Goal: Transaction & Acquisition: Purchase product/service

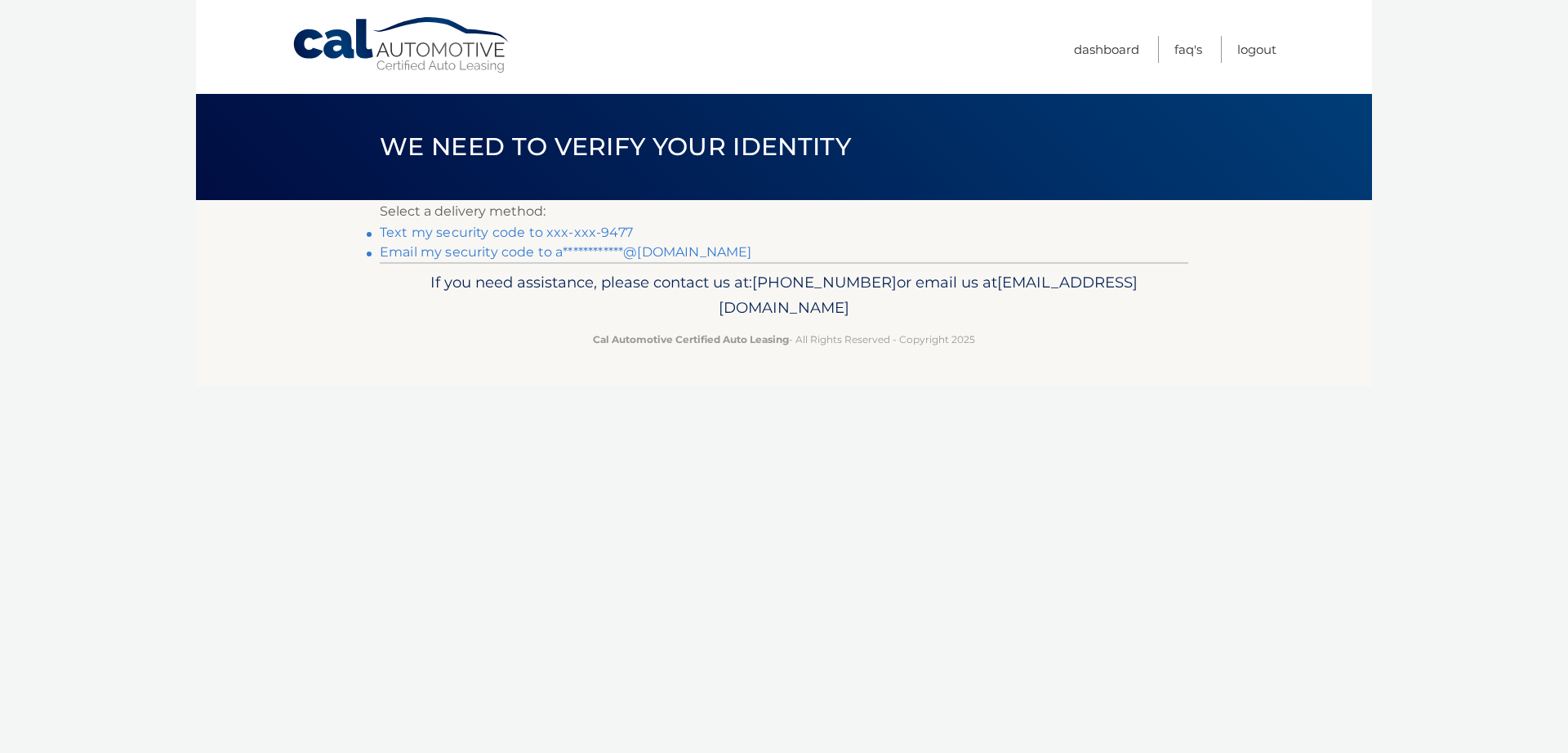
click at [569, 234] on link "Text my security code to xxx-xxx-9477" at bounding box center [506, 232] width 253 height 16
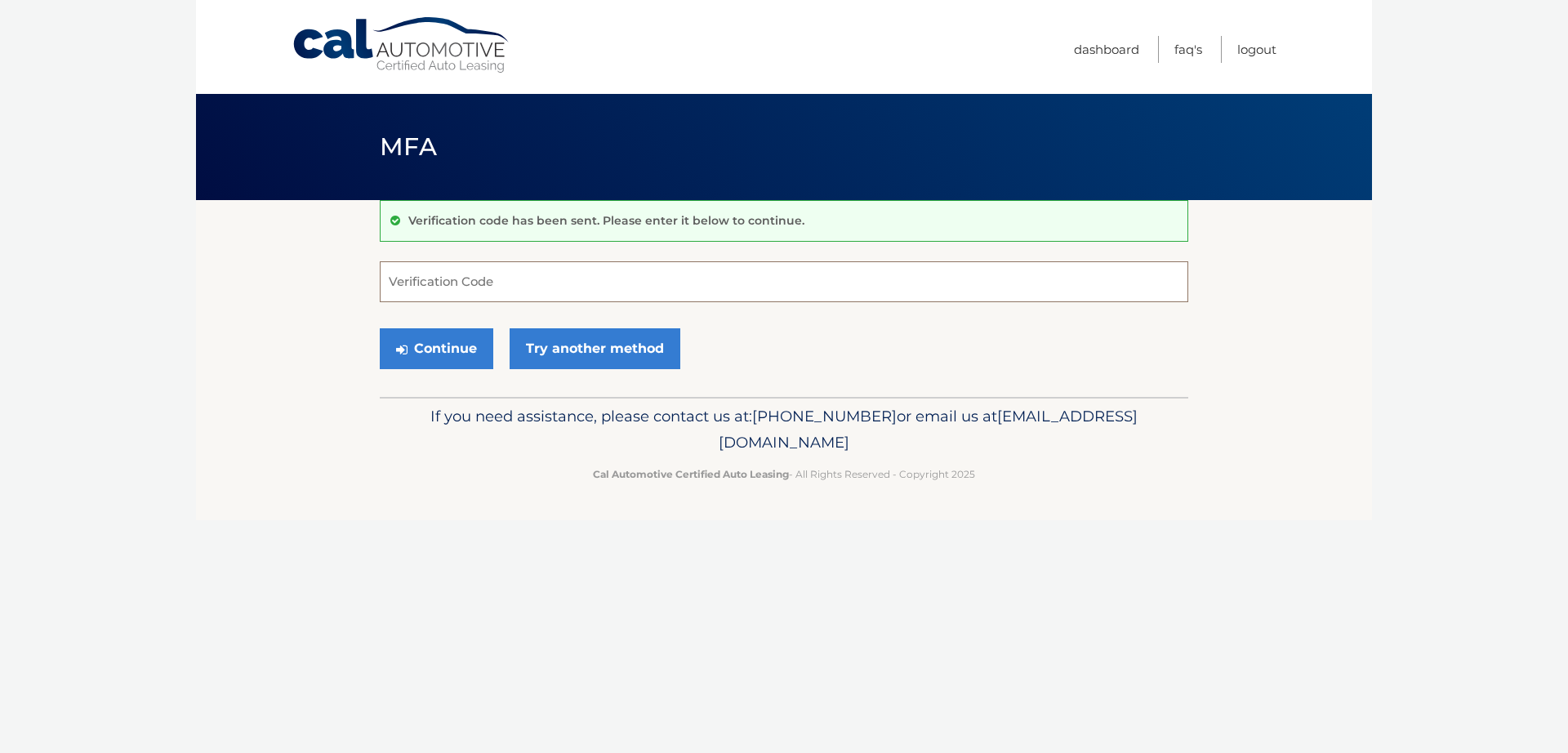
click at [413, 277] on input "Verification Code" at bounding box center [784, 282] width 809 height 40
type input "140628"
click at [454, 347] on button "Continue" at bounding box center [437, 348] width 114 height 40
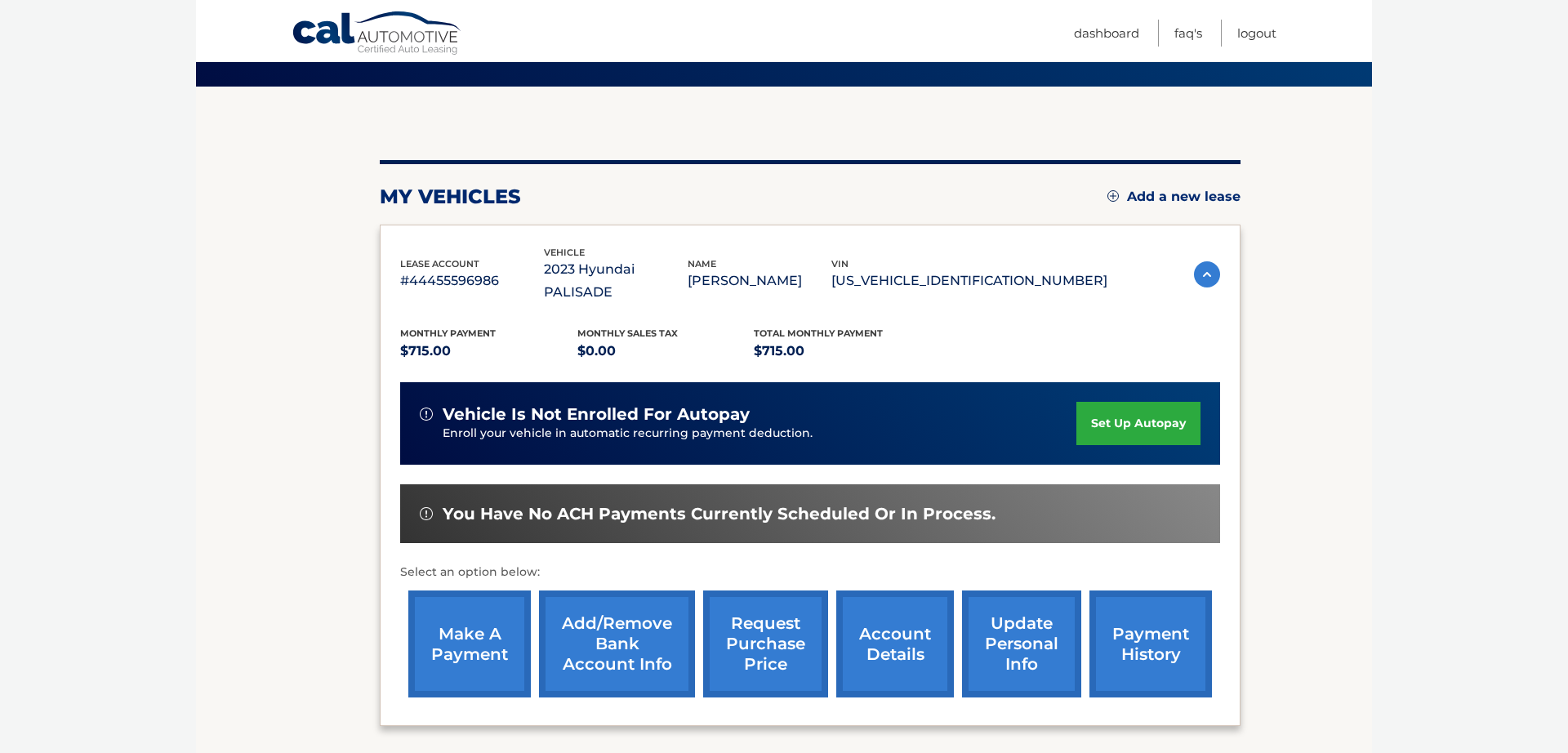
scroll to position [150, 0]
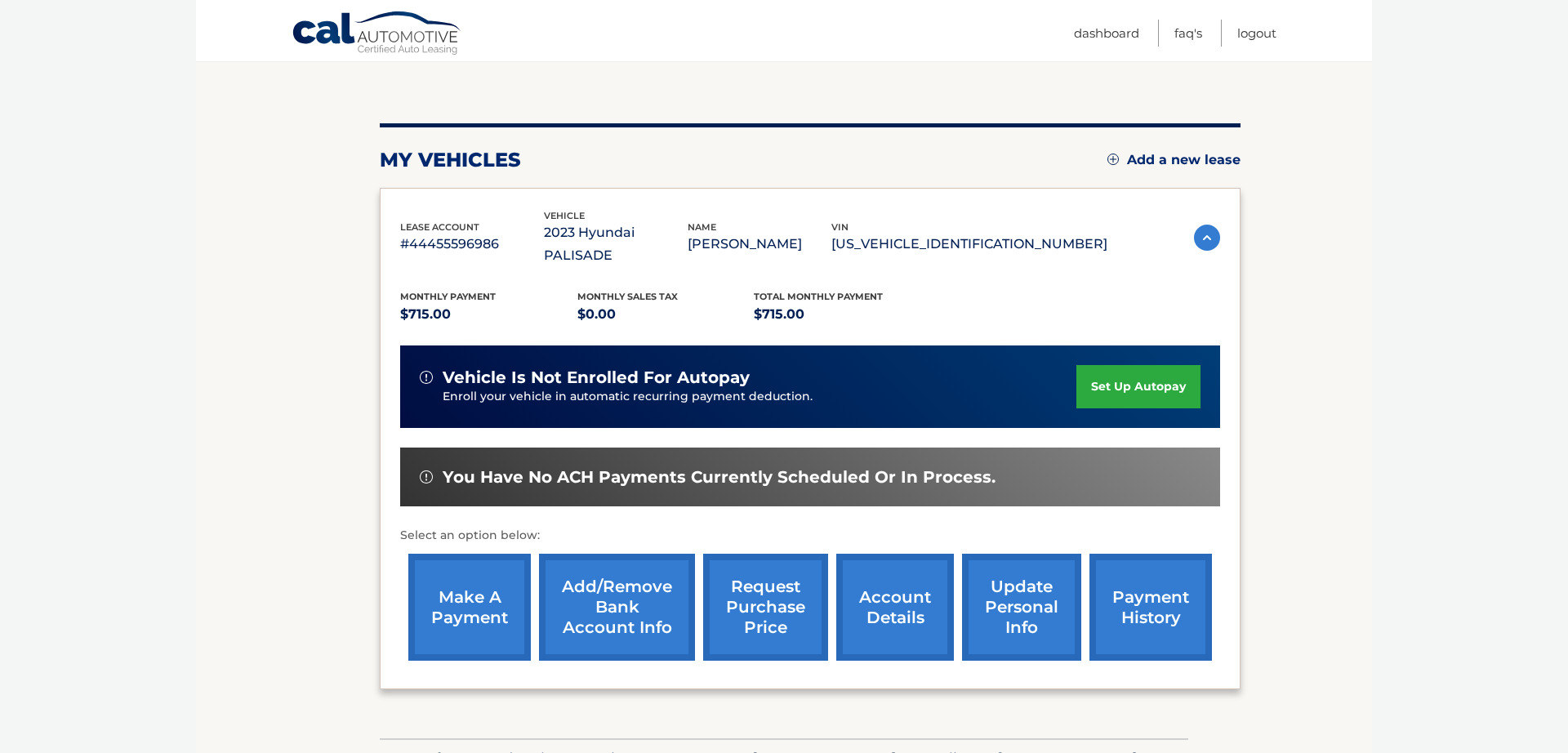
click at [475, 575] on link "make a payment" at bounding box center [470, 608] width 122 height 107
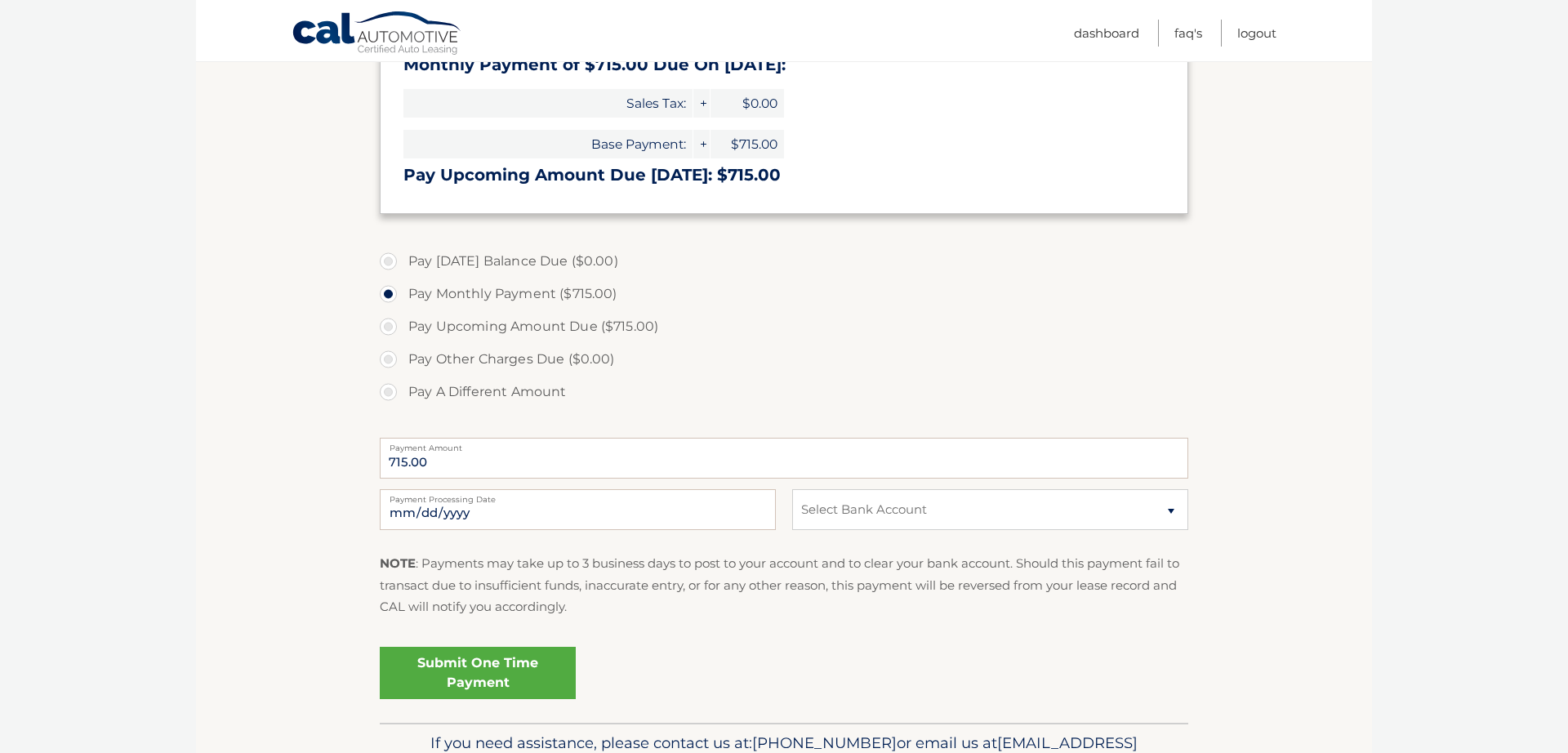
scroll to position [321, 0]
select select "MjQ0Mzc4ZDgtN2YyMy00MDZjLTllYWYtZDY1ZWUyYmM5Mjk0"
click at [484, 667] on link "Submit One Time Payment" at bounding box center [477, 672] width 196 height 52
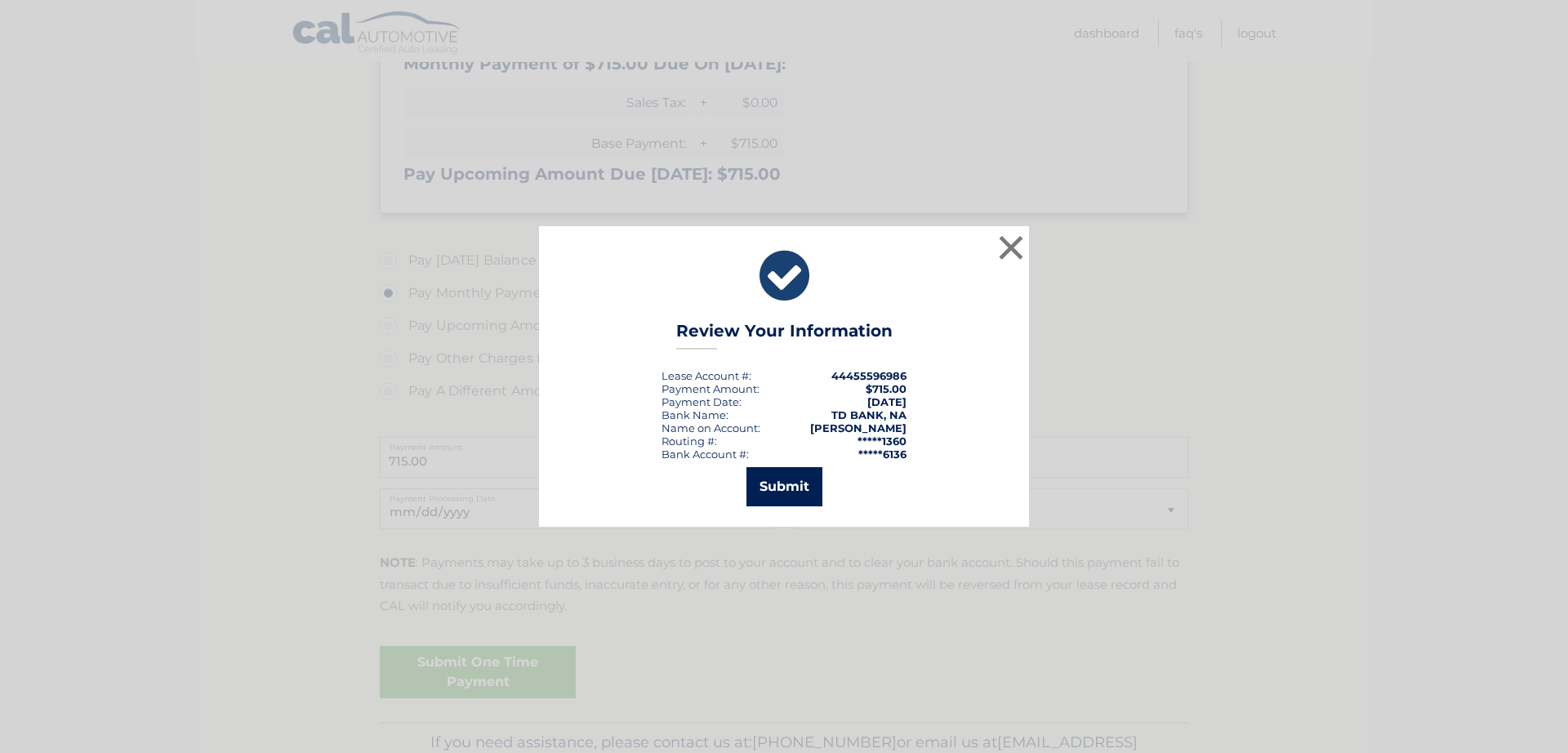
click at [782, 487] on button "Submit" at bounding box center [784, 486] width 76 height 39
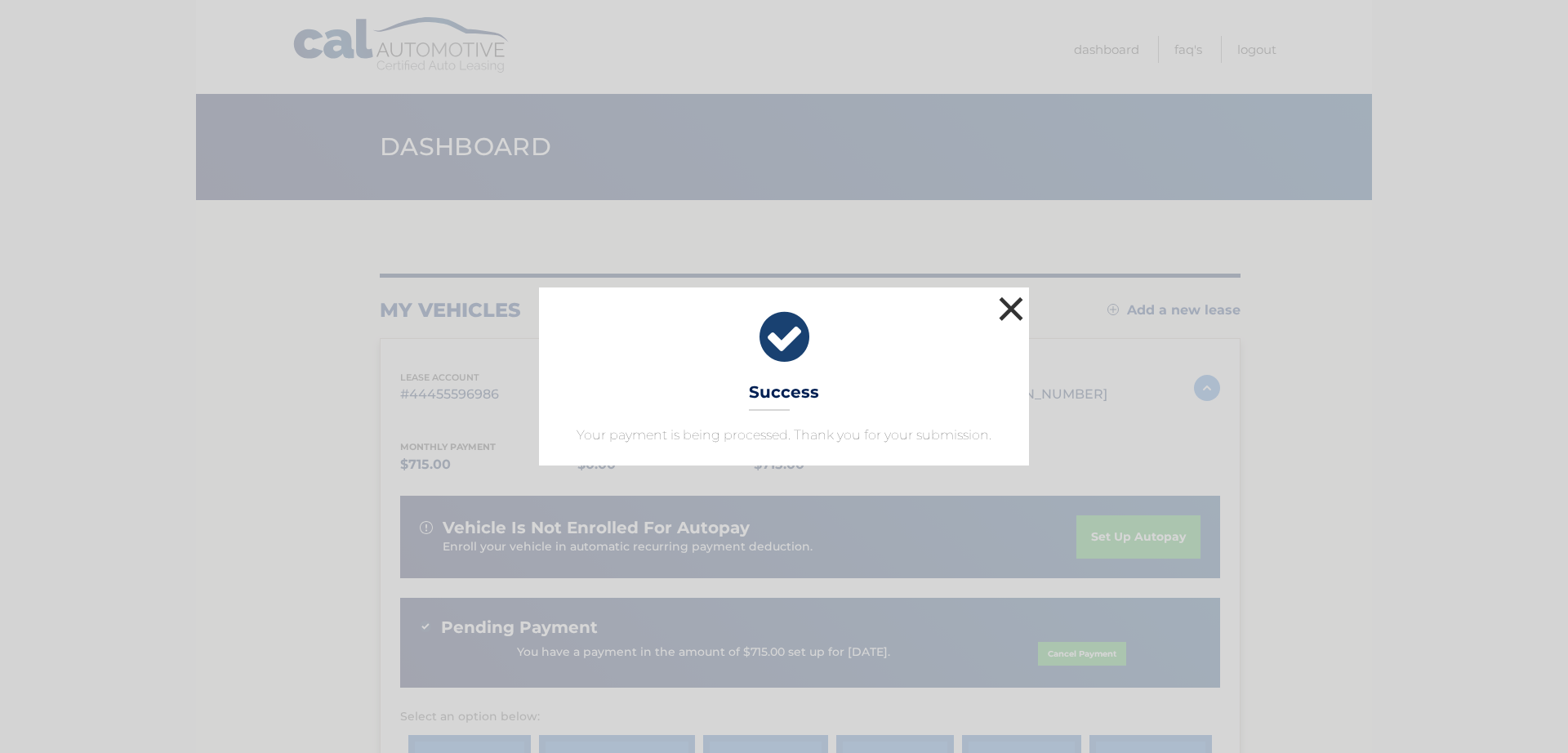
click at [1015, 301] on button "×" at bounding box center [1011, 309] width 33 height 33
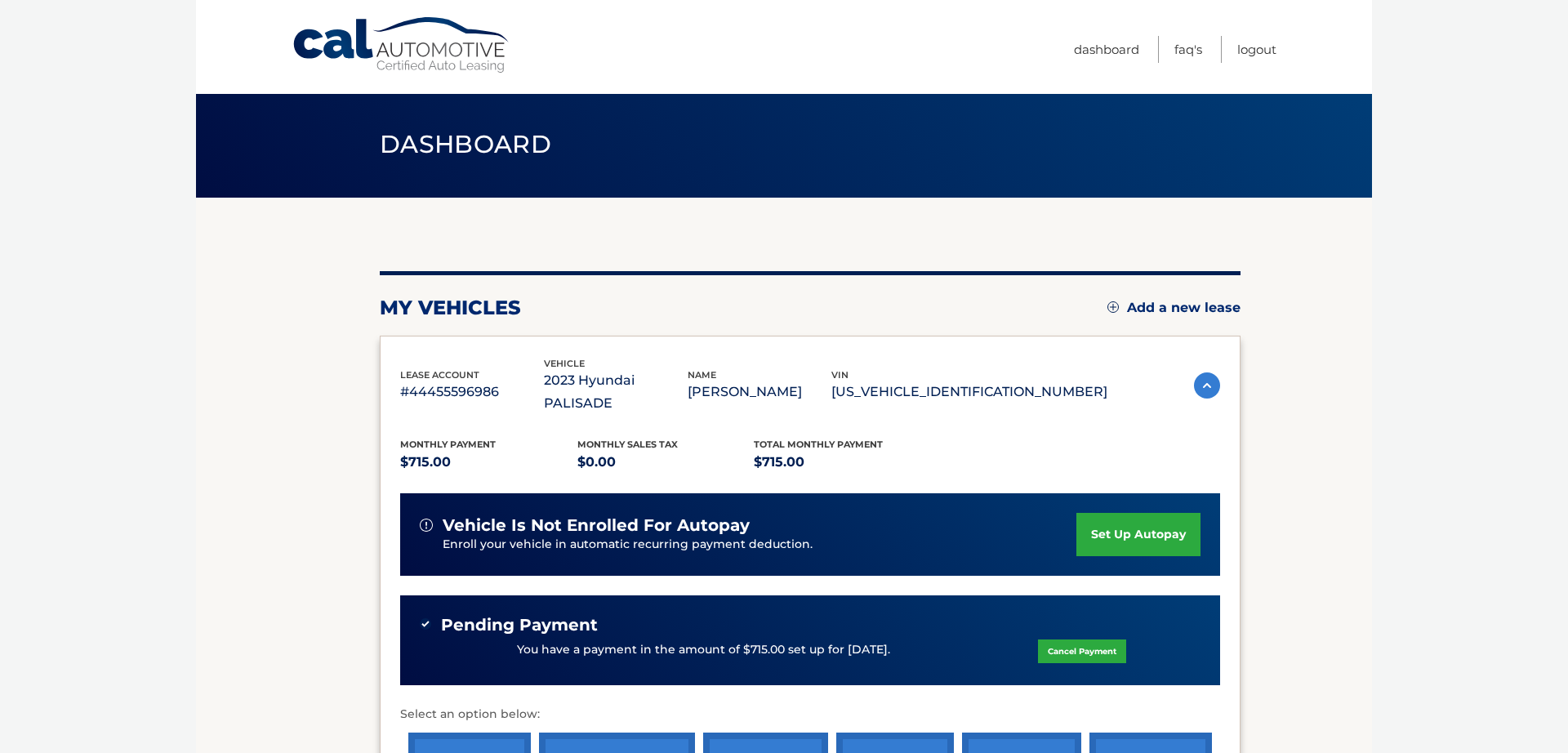
scroll to position [5, 0]
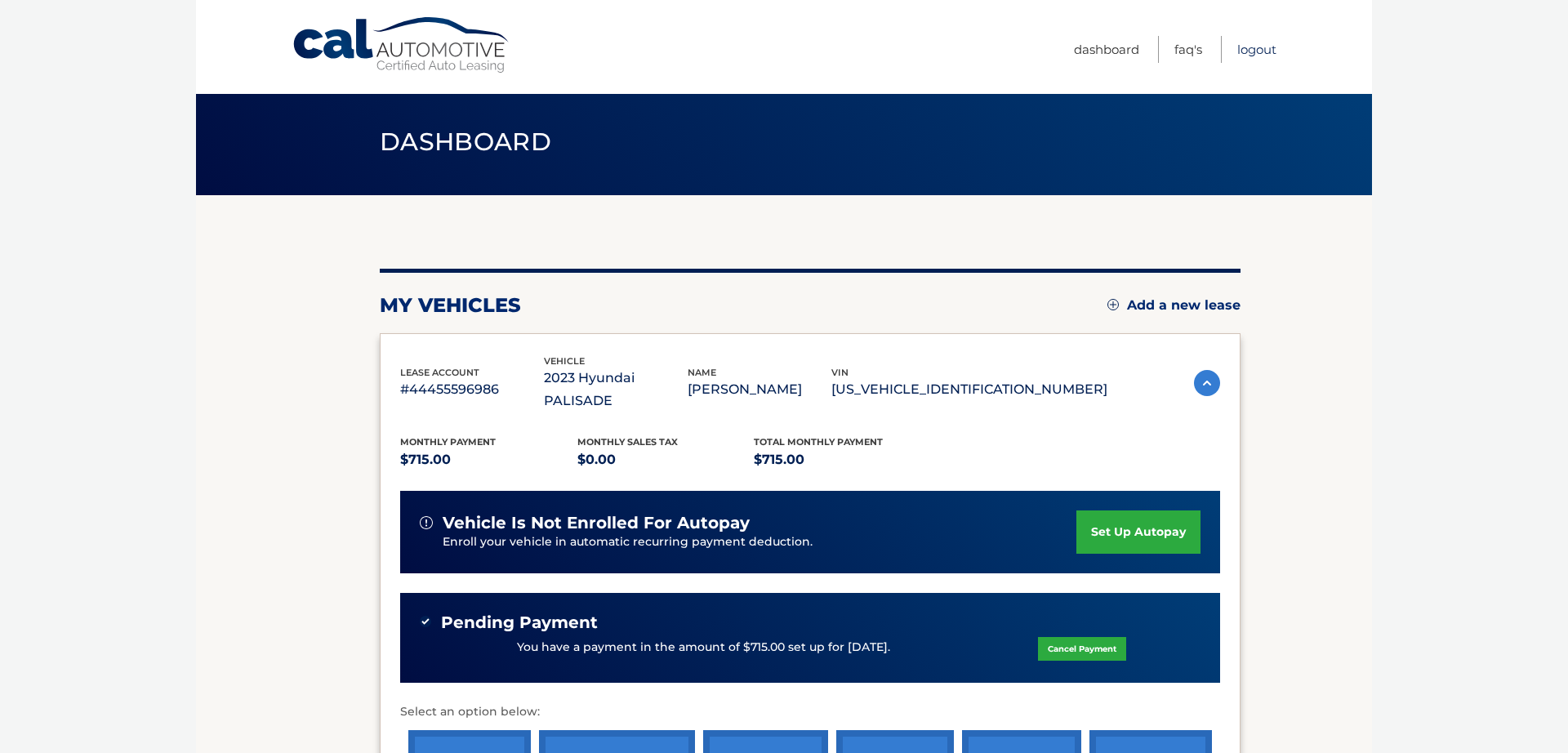
click at [1254, 47] on link "Logout" at bounding box center [1256, 50] width 39 height 27
